Goal: Information Seeking & Learning: Understand process/instructions

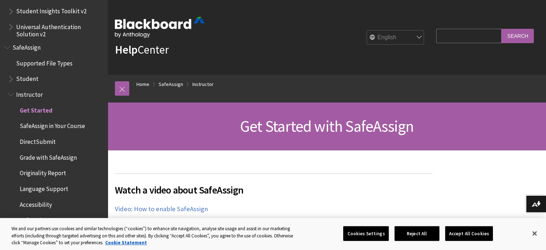
click at [55, 126] on span "SafeAssign in Your Course" at bounding box center [52, 125] width 65 height 10
click at [55, 126] on span "SafeAssign in Your Course" at bounding box center [55, 125] width 71 height 10
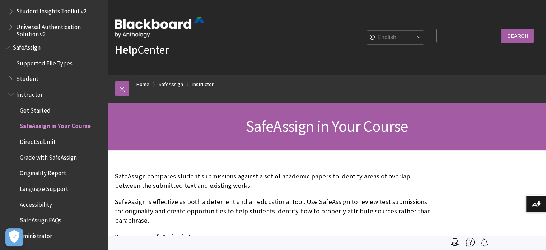
click at [27, 78] on span "Student" at bounding box center [27, 78] width 22 height 10
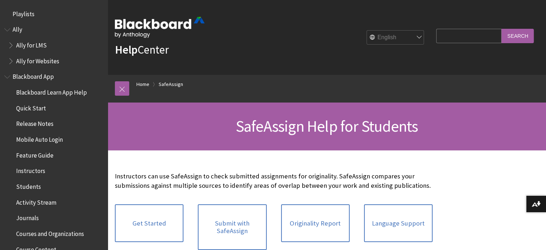
scroll to position [843, 0]
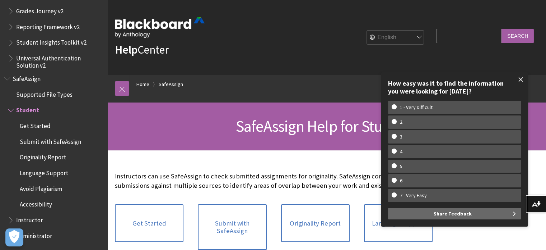
click at [521, 79] on span at bounding box center [521, 79] width 15 height 15
